Goal: Information Seeking & Learning: Understand process/instructions

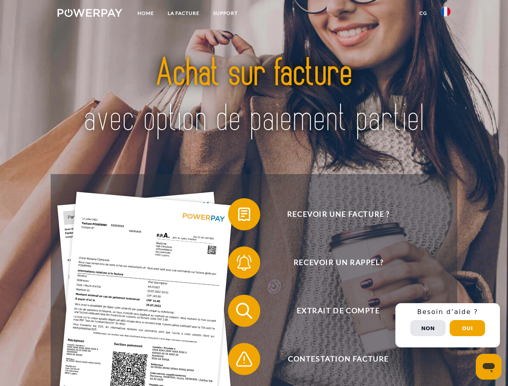
click at [90, 14] on img at bounding box center [89, 13] width 65 height 8
click at [445, 14] on img at bounding box center [446, 12] width 10 height 10
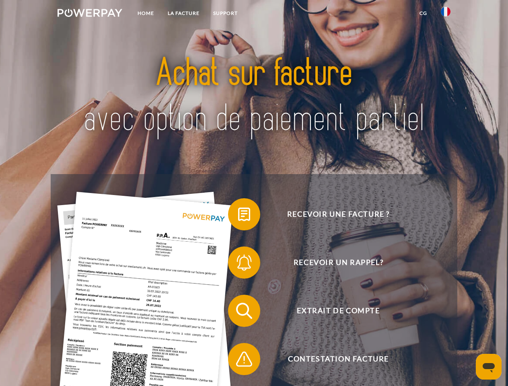
click at [423, 13] on link "CG" at bounding box center [422, 13] width 21 height 14
click at [238, 216] on span at bounding box center [232, 214] width 40 height 40
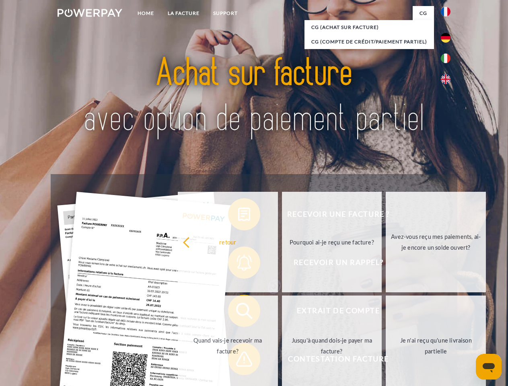
click at [238, 264] on div "Recevoir une facture ? Recevoir un rappel? Extrait de compte retour" at bounding box center [254, 335] width 406 height 322
click at [282, 312] on link "Jusqu'à quand dois-je payer ma facture?" at bounding box center [332, 345] width 100 height 101
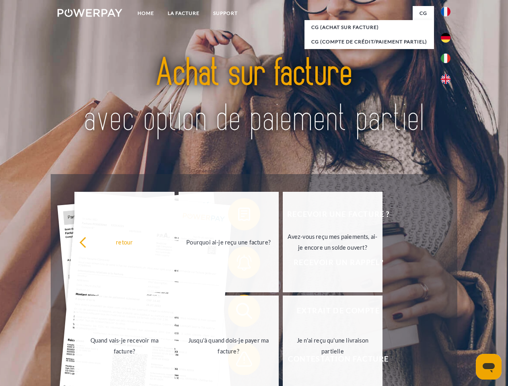
click at [238, 361] on span at bounding box center [232, 359] width 40 height 40
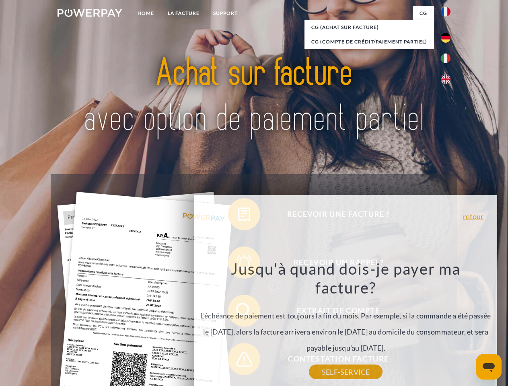
click at [447, 325] on div "Recevoir une facture ? Recevoir un rappel? Extrait de compte retour" at bounding box center [254, 335] width 406 height 322
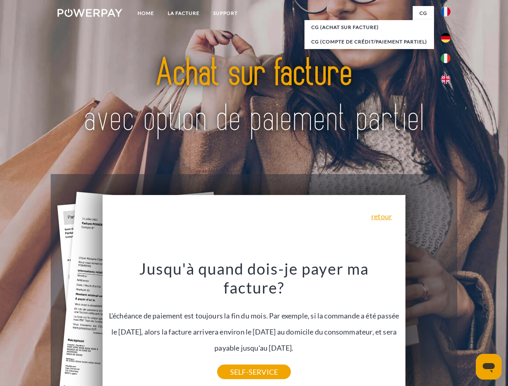
click at [428, 327] on span "Extrait de compte" at bounding box center [338, 311] width 197 height 32
click at [467, 328] on header "Home LA FACTURE Support" at bounding box center [254, 277] width 508 height 555
